Goal: Information Seeking & Learning: Learn about a topic

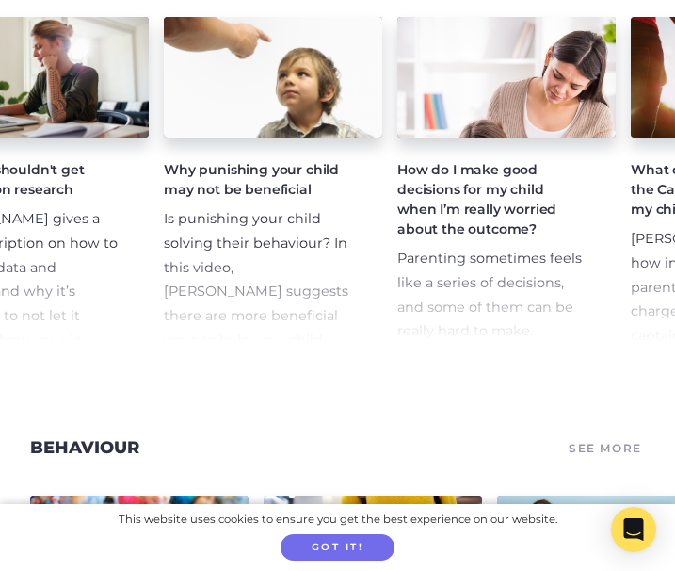
scroll to position [2535, 0]
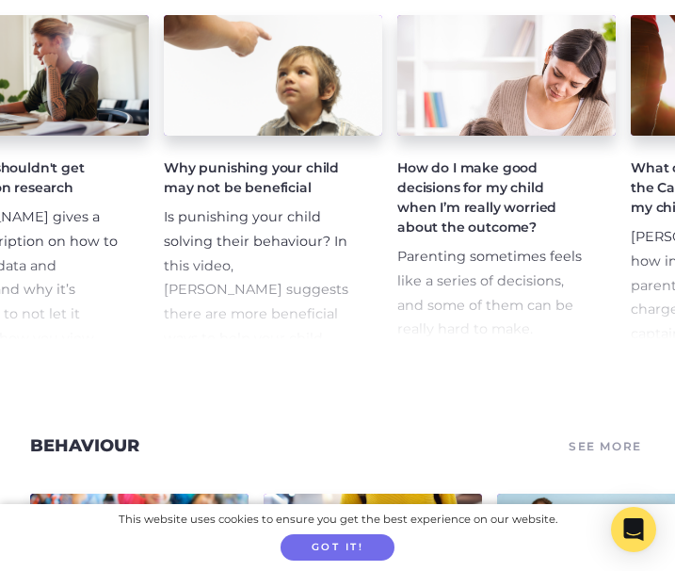
click at [245, 208] on span "Is punishing your child solving their behaviour? In this video, [PERSON_NAME] s…" at bounding box center [256, 301] width 185 height 187
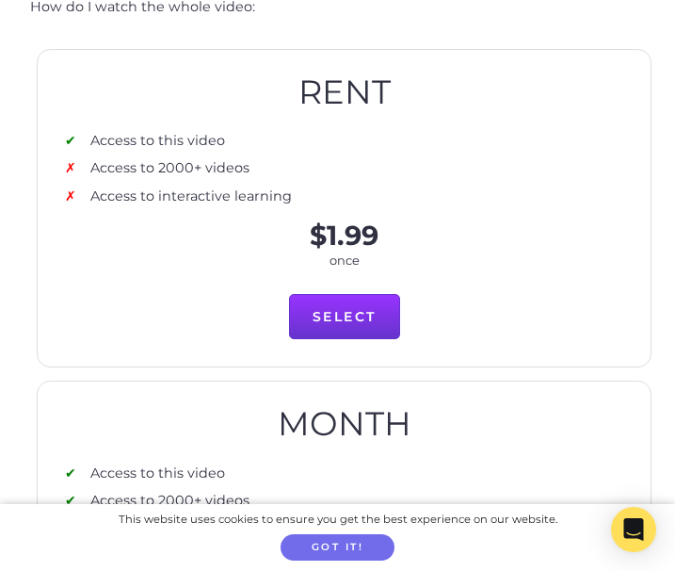
scroll to position [798, 0]
